Goal: Transaction & Acquisition: Obtain resource

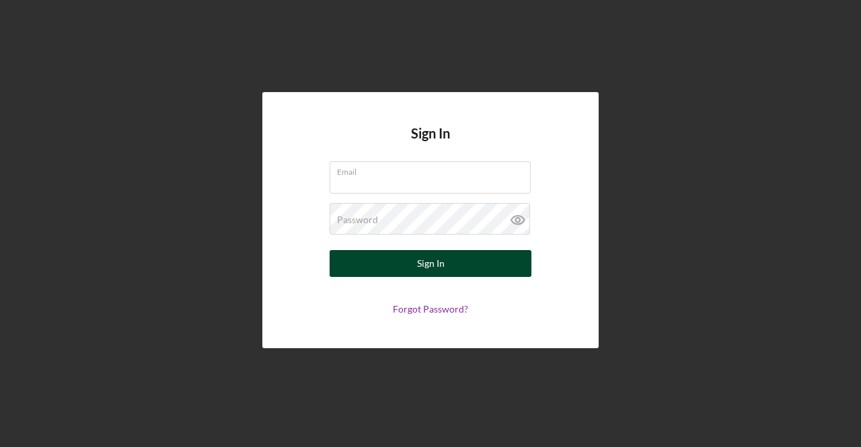
type input "[EMAIL_ADDRESS][DOMAIN_NAME]"
click at [446, 267] on button "Sign In" at bounding box center [431, 263] width 202 height 27
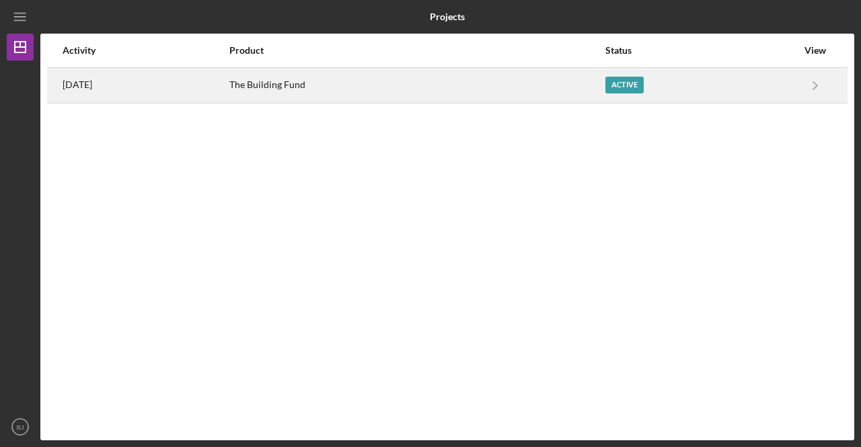
click at [620, 79] on div "Active" at bounding box center [624, 85] width 38 height 17
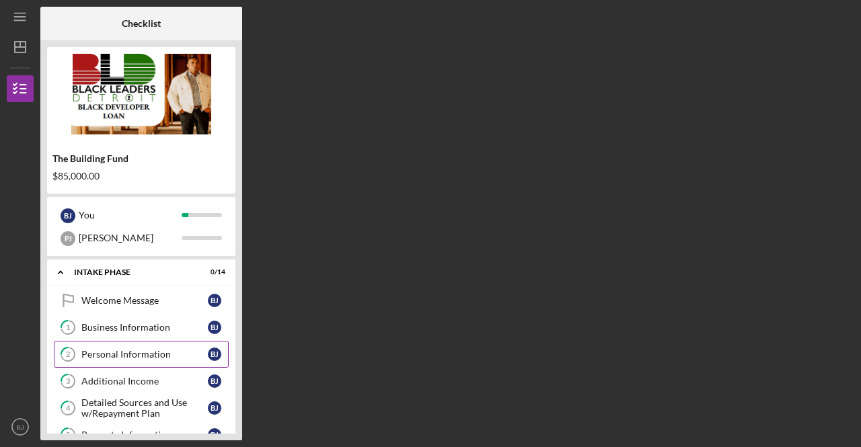
scroll to position [328, 0]
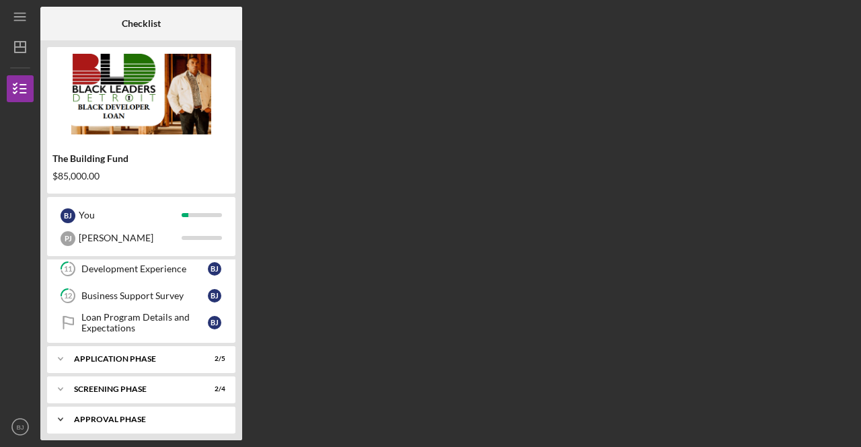
click at [112, 420] on div "Icon/Expander Approval Phase 1 / 8" at bounding box center [141, 419] width 188 height 27
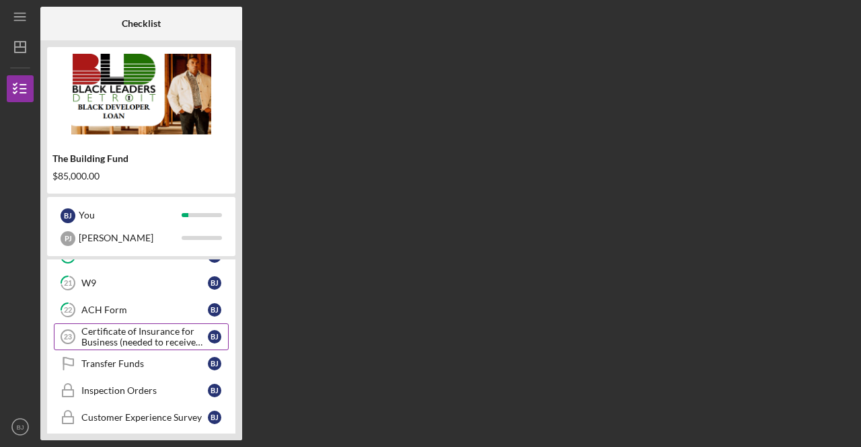
click at [117, 326] on div "Certificate of Insurance for Business (needed to receive funds)" at bounding box center [144, 337] width 126 height 22
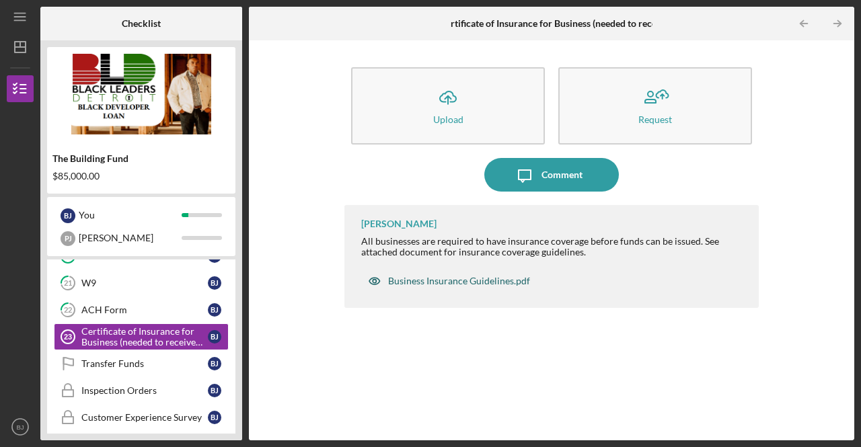
click at [406, 282] on div "Business Insurance Guidelines.pdf" at bounding box center [459, 281] width 142 height 11
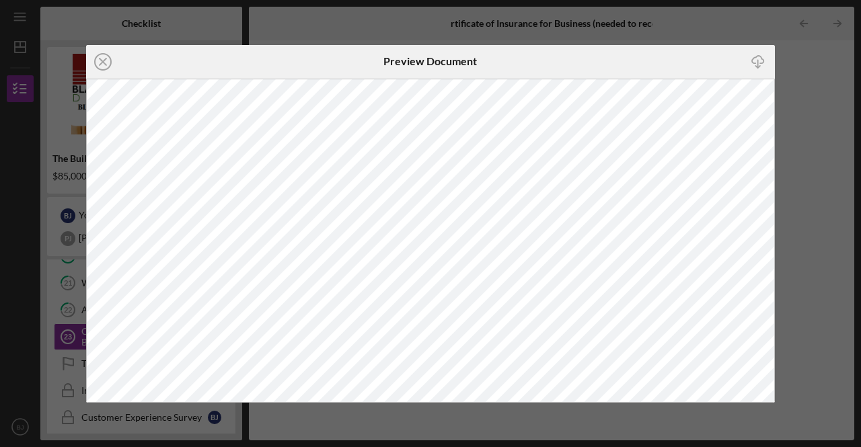
click at [774, 70] on div "Icon/Download" at bounding box center [758, 62] width 34 height 34
click at [784, 128] on div "Icon/Close Preview Document Icon/Download" at bounding box center [430, 223] width 861 height 447
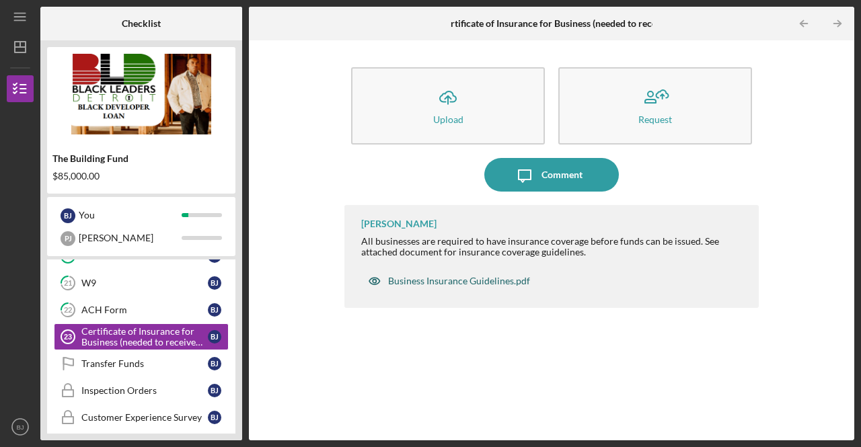
click at [508, 292] on div "Business Insurance Guidelines.pdf" at bounding box center [449, 281] width 176 height 27
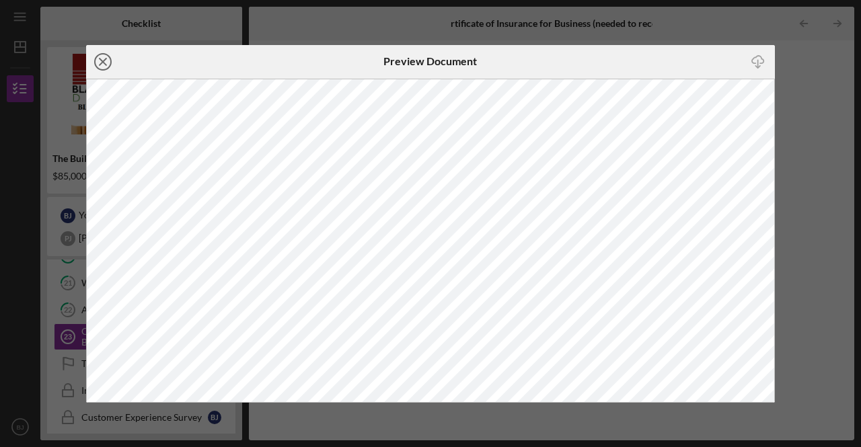
click at [100, 59] on line at bounding box center [103, 62] width 7 height 7
